Goal: Task Accomplishment & Management: Use online tool/utility

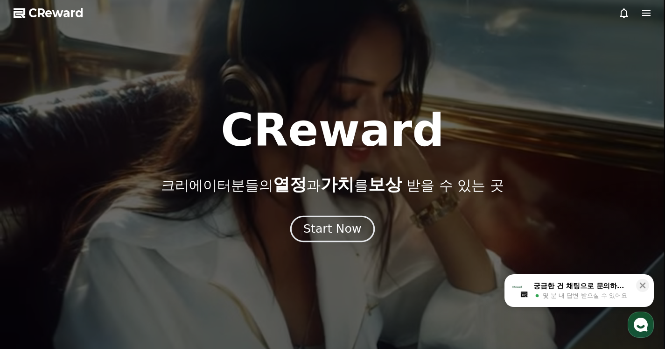
click at [326, 237] on button "Start Now" at bounding box center [332, 228] width 84 height 27
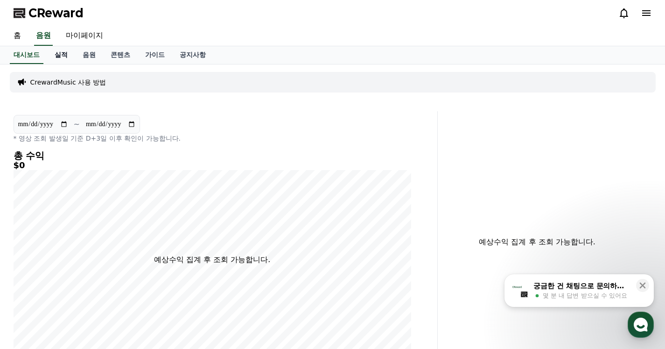
click at [63, 55] on link "실적" at bounding box center [61, 55] width 28 height 18
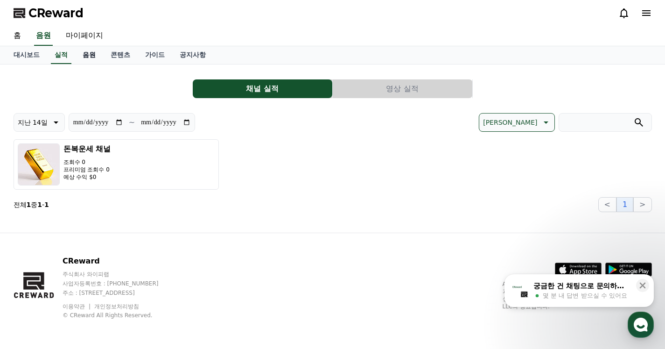
click at [93, 57] on link "음원" at bounding box center [89, 55] width 28 height 18
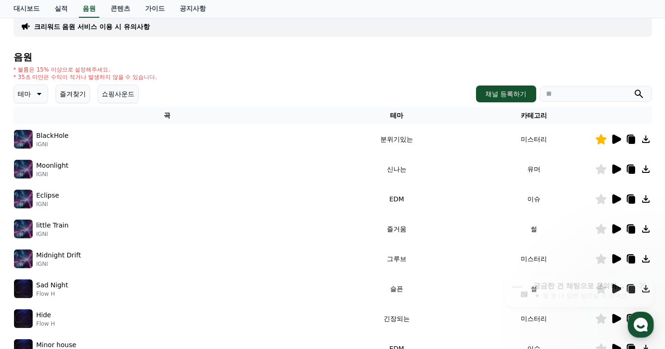
scroll to position [93, 0]
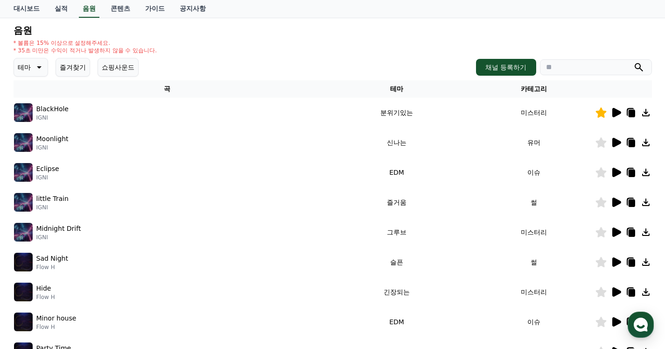
click at [647, 112] on icon at bounding box center [645, 112] width 11 height 11
click at [66, 64] on button "즐겨찾기" at bounding box center [73, 67] width 35 height 19
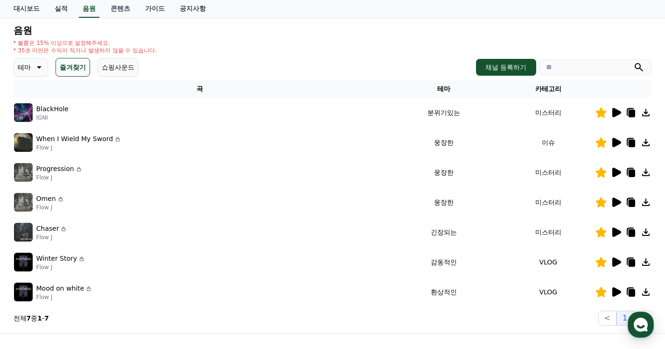
click at [601, 112] on icon at bounding box center [600, 112] width 11 height 10
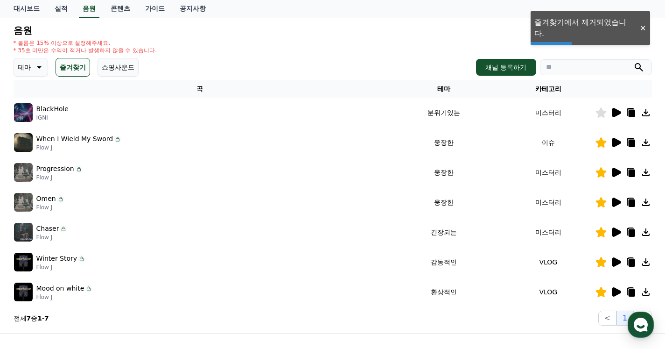
click at [644, 142] on icon at bounding box center [645, 142] width 11 height 11
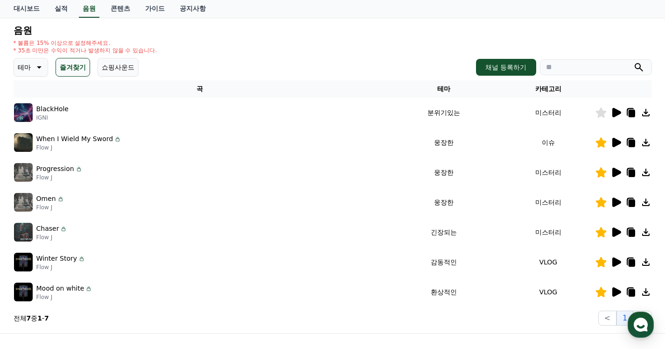
click at [616, 172] on icon at bounding box center [616, 172] width 9 height 9
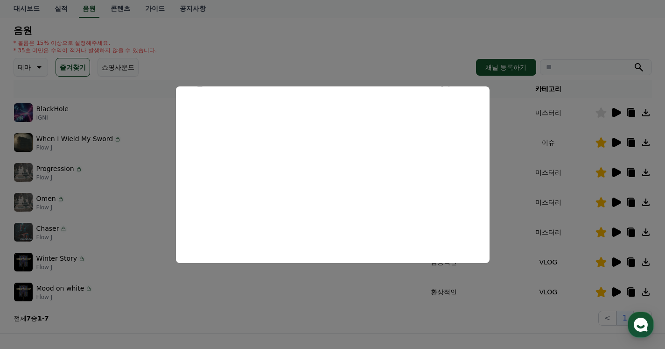
click at [355, 311] on button "close modal" at bounding box center [332, 174] width 665 height 349
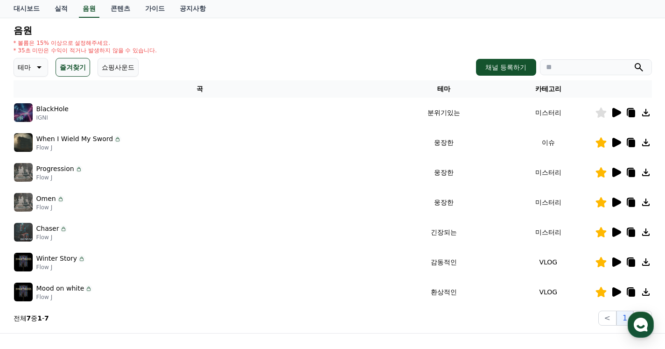
click at [601, 175] on icon at bounding box center [600, 172] width 11 height 10
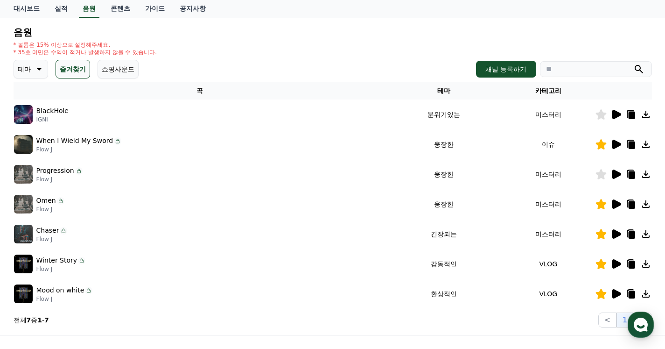
scroll to position [93, 0]
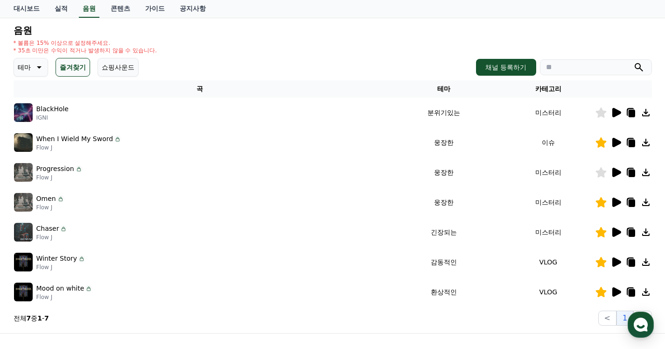
click at [618, 202] on icon at bounding box center [616, 201] width 9 height 9
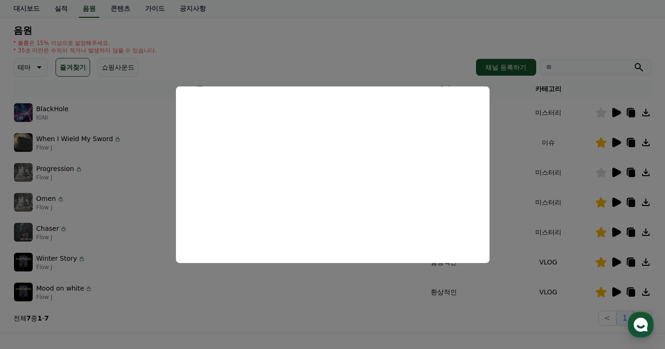
click at [337, 312] on button "close modal" at bounding box center [332, 174] width 665 height 349
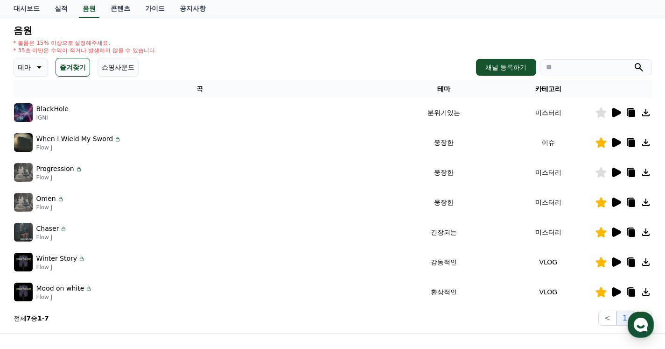
click at [616, 230] on icon at bounding box center [616, 231] width 9 height 9
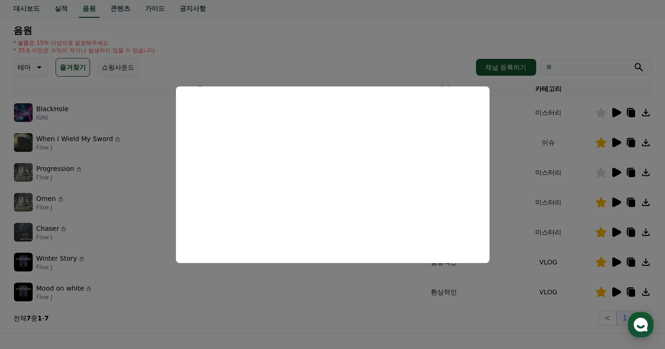
click at [316, 305] on button "close modal" at bounding box center [332, 174] width 665 height 349
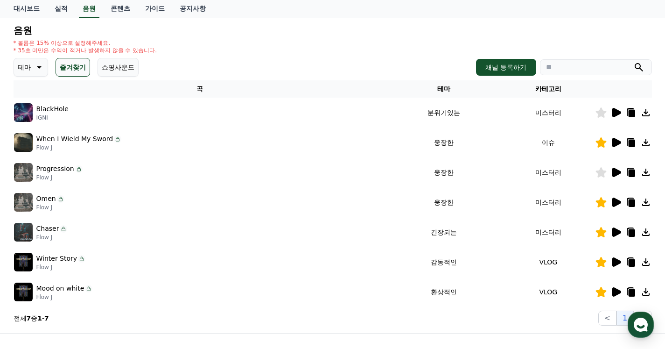
click at [646, 232] on icon at bounding box center [645, 231] width 7 height 7
click at [645, 203] on icon at bounding box center [645, 201] width 7 height 7
click at [401, 321] on section "전체 7 중 1 - 7 < 1 >" at bounding box center [333, 317] width 638 height 15
click at [616, 286] on icon at bounding box center [615, 291] width 11 height 11
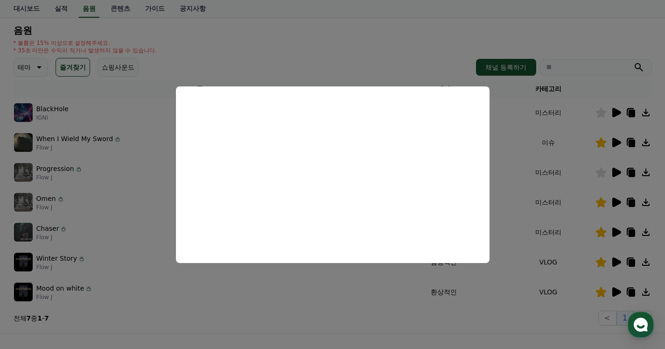
click at [343, 318] on button "close modal" at bounding box center [332, 174] width 665 height 349
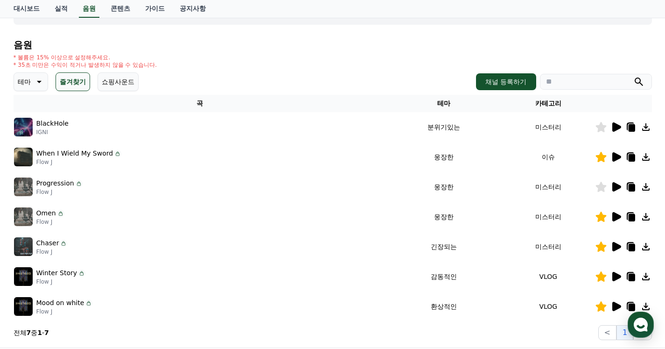
scroll to position [0, 0]
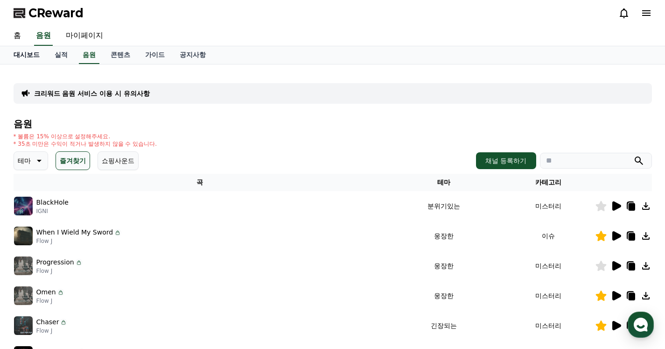
click at [19, 58] on link "대시보드" at bounding box center [26, 55] width 41 height 18
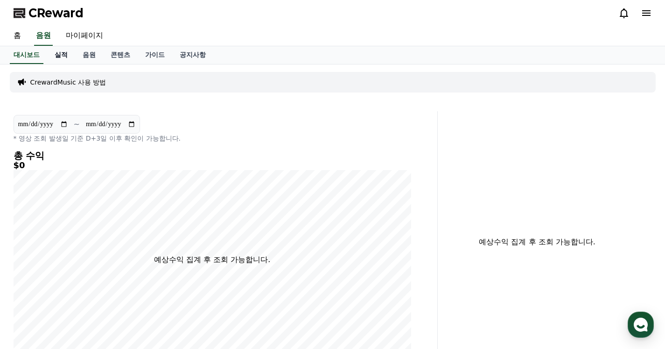
click at [61, 55] on link "실적" at bounding box center [61, 55] width 28 height 18
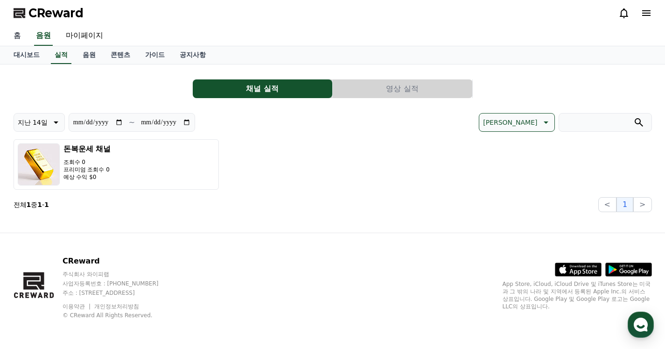
click at [14, 34] on link "홈" at bounding box center [17, 36] width 22 height 20
